Goal: Find specific page/section: Find specific page/section

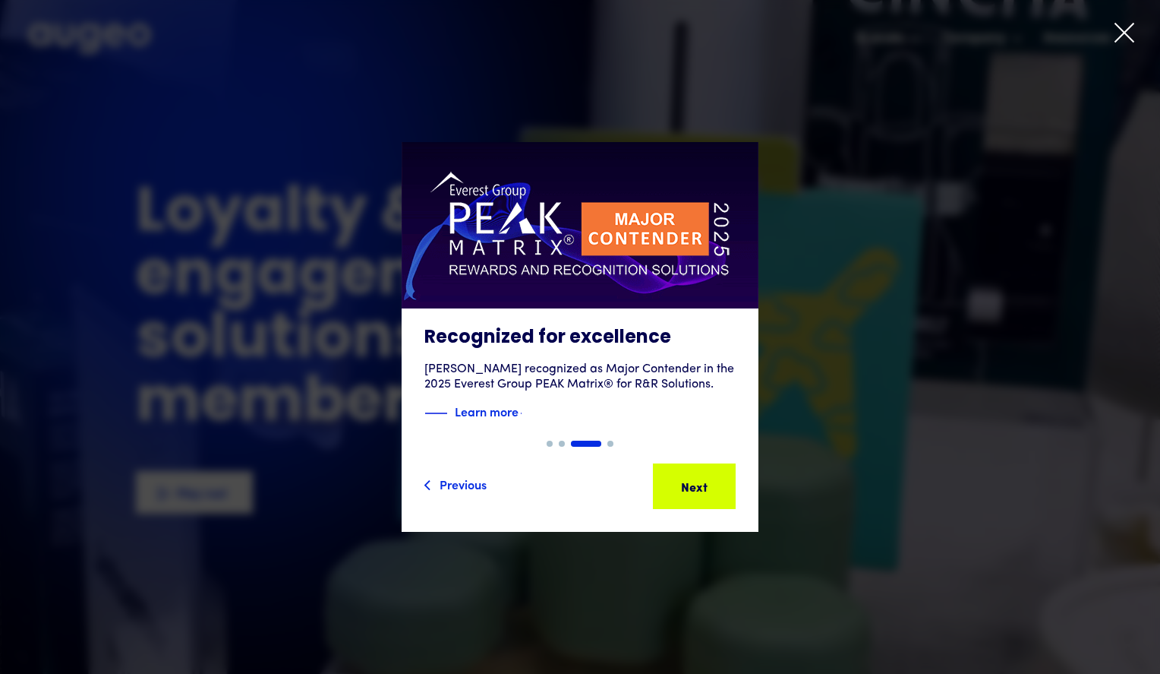
click at [1122, 28] on icon at bounding box center [1124, 32] width 23 height 23
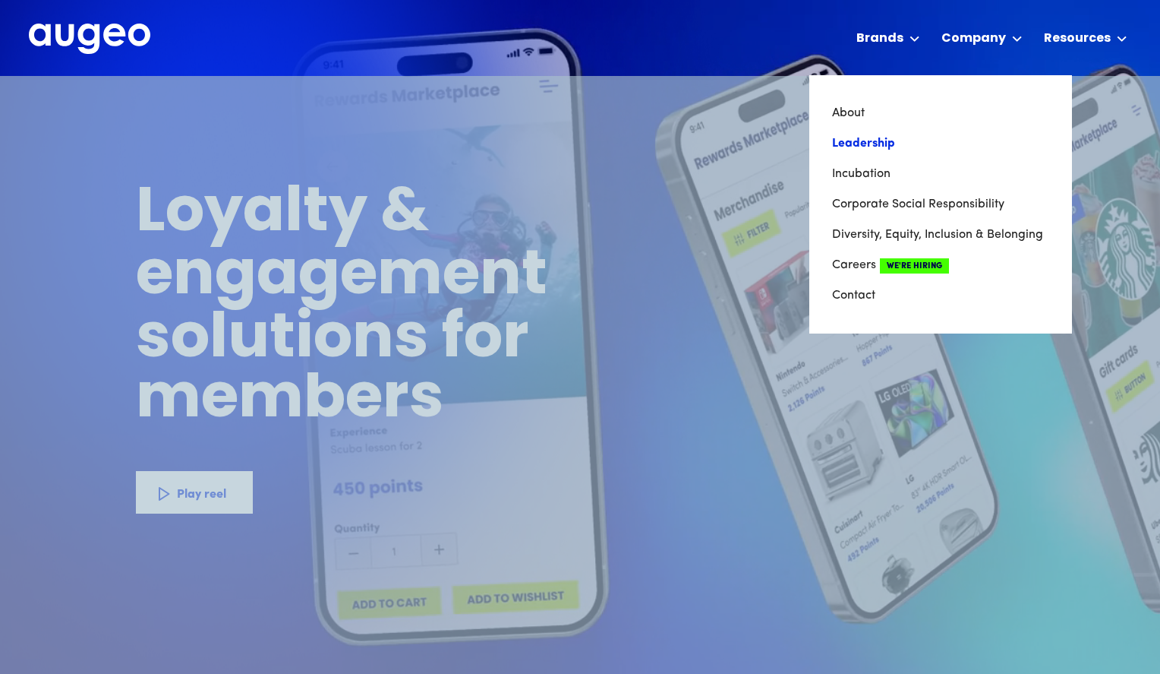
click at [873, 137] on link "Leadership" at bounding box center [940, 143] width 217 height 30
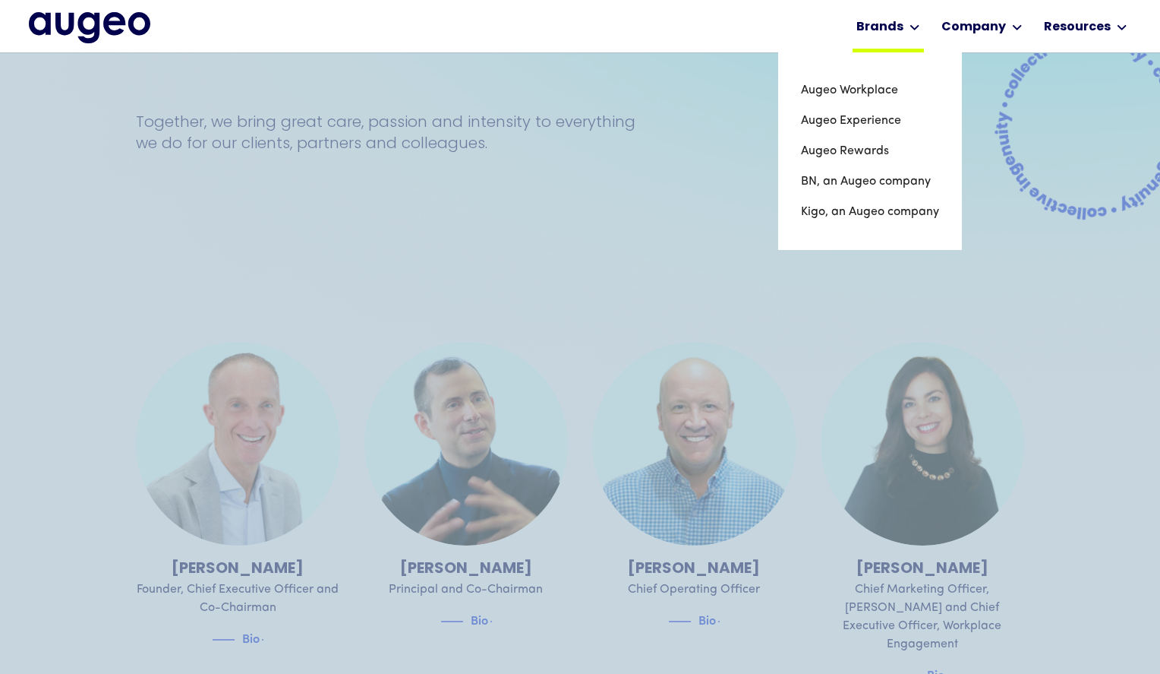
scroll to position [251, 0]
click at [854, 90] on link "Augeo Workplace" at bounding box center [870, 90] width 138 height 30
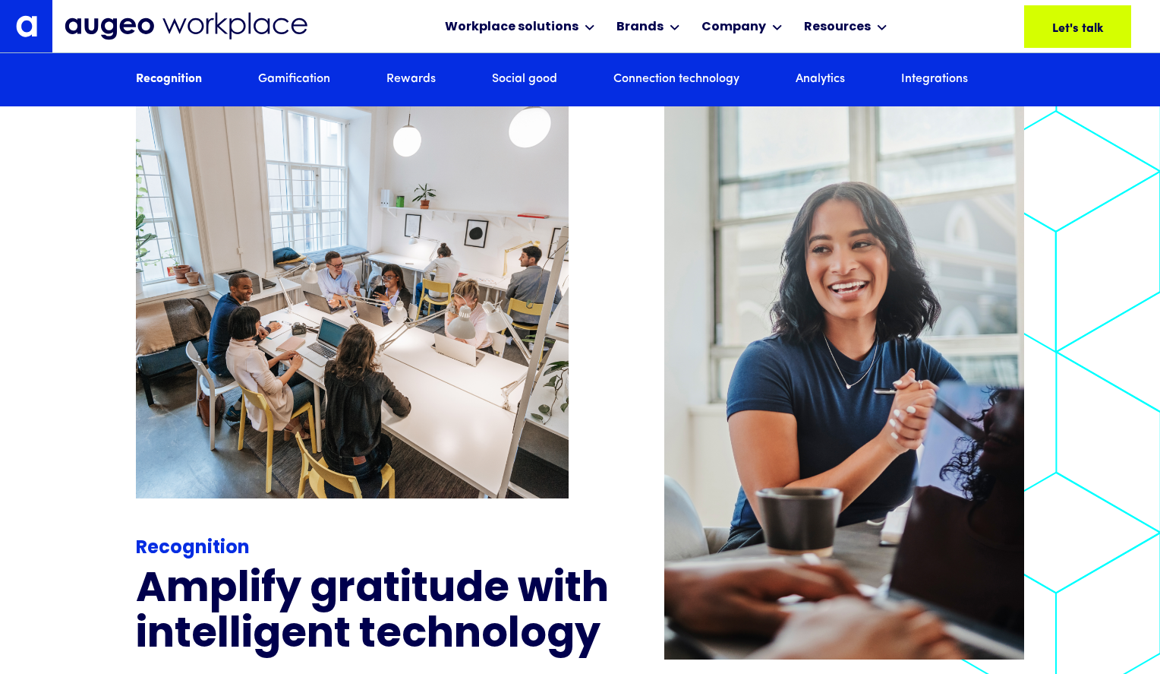
scroll to position [1637, 0]
